Goal: Task Accomplishment & Management: Manage account settings

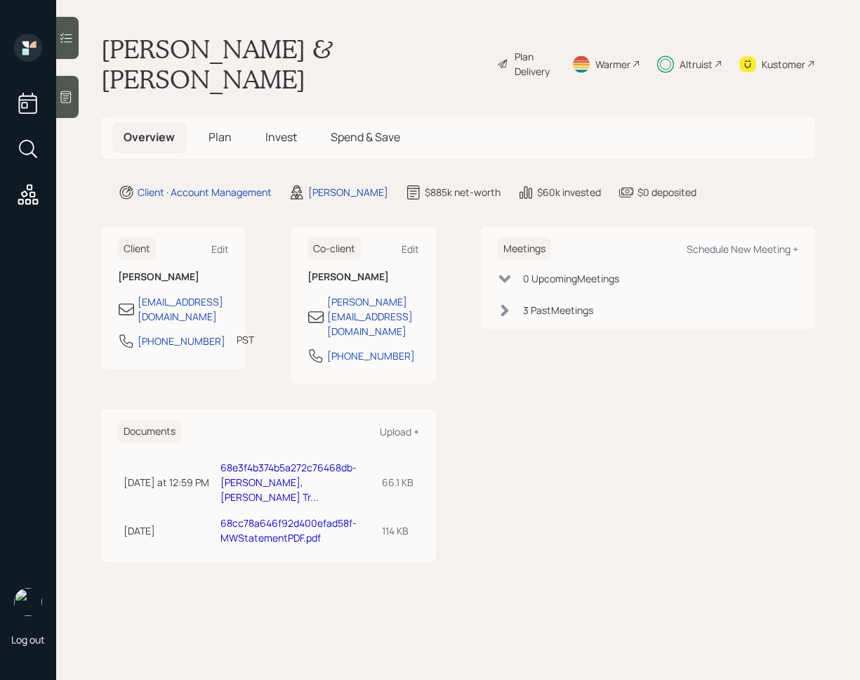
click at [74, 46] on div at bounding box center [67, 38] width 22 height 42
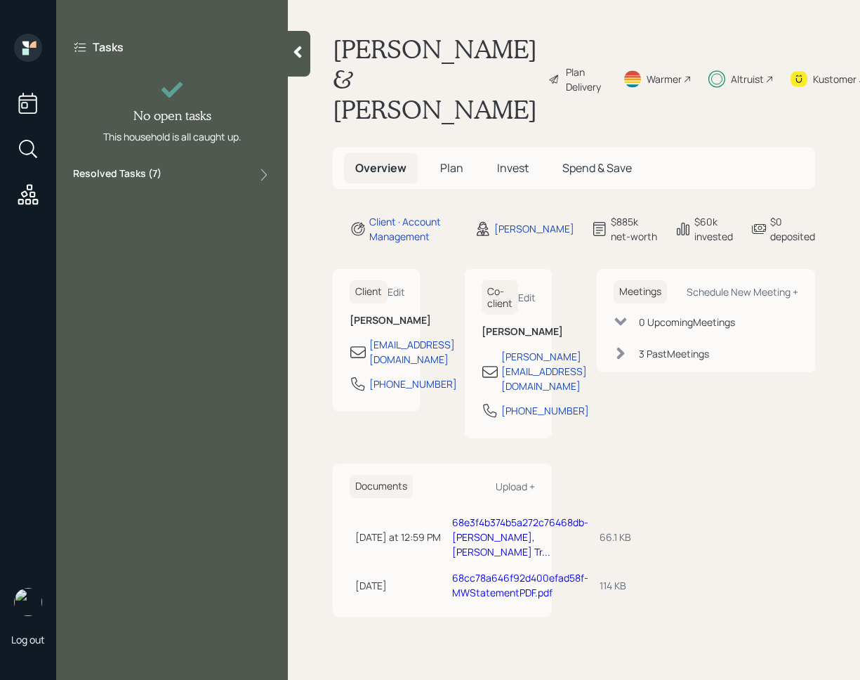
click at [179, 173] on div "Resolved Tasks ( 7 )" at bounding box center [172, 174] width 198 height 17
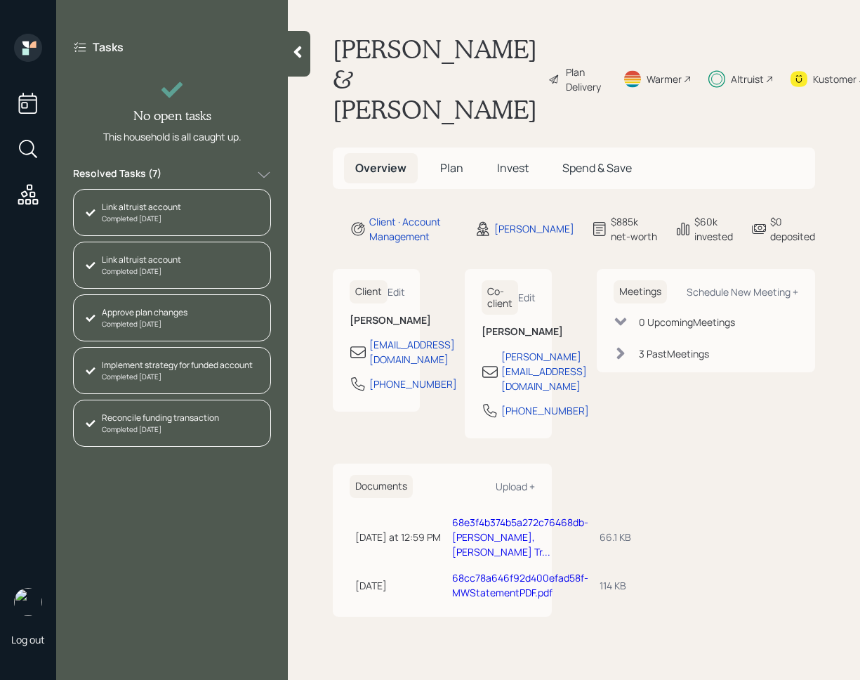
scroll to position [100, 0]
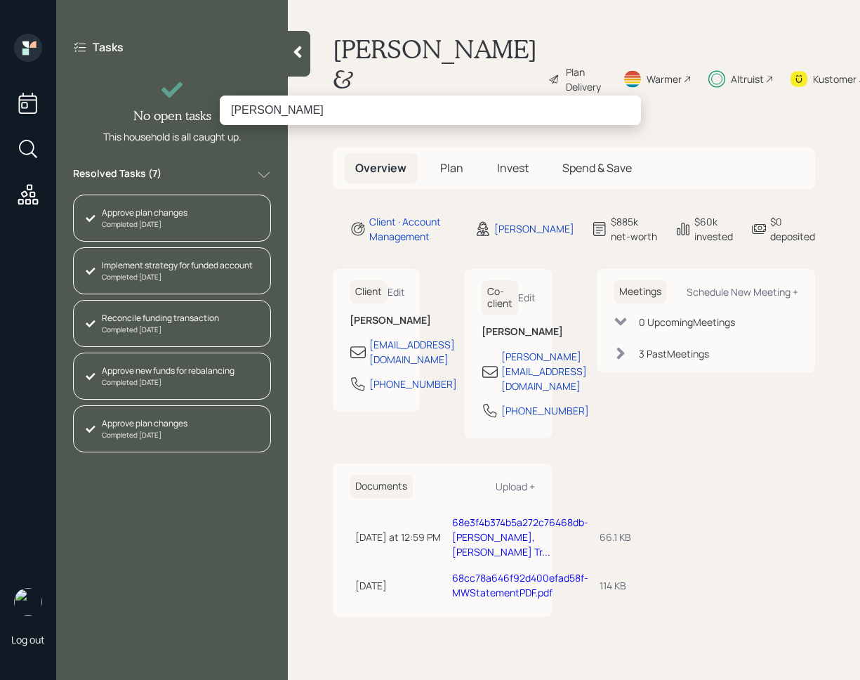
drag, startPoint x: 256, startPoint y: 111, endPoint x: 281, endPoint y: 110, distance: 25.3
click at [281, 110] on input "[PERSON_NAME]" at bounding box center [430, 109] width 421 height 29
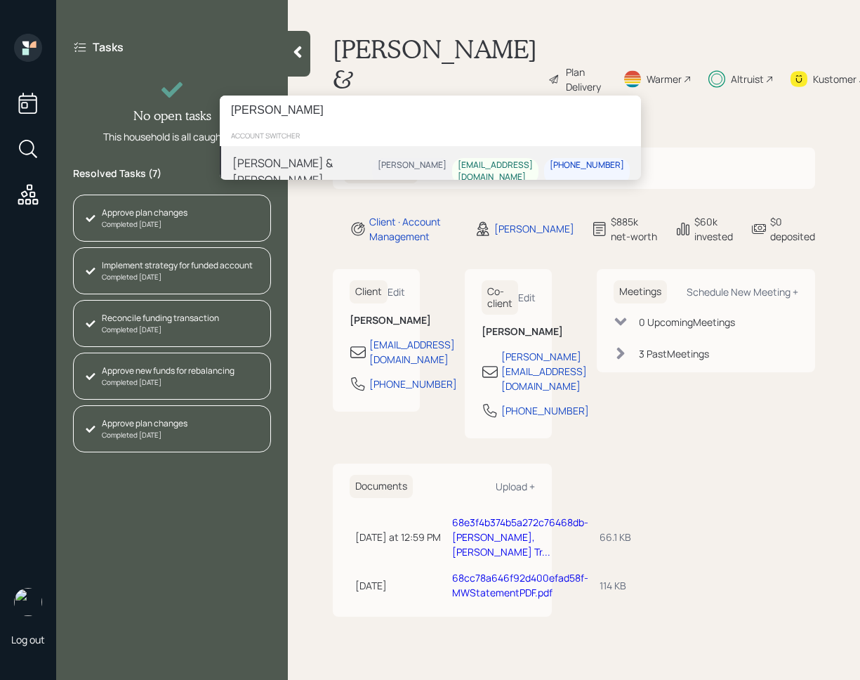
type input "[PERSON_NAME]"
click at [312, 164] on div "[PERSON_NAME] & [PERSON_NAME]" at bounding box center [302, 171] width 140 height 34
